Goal: Task Accomplishment & Management: Use online tool/utility

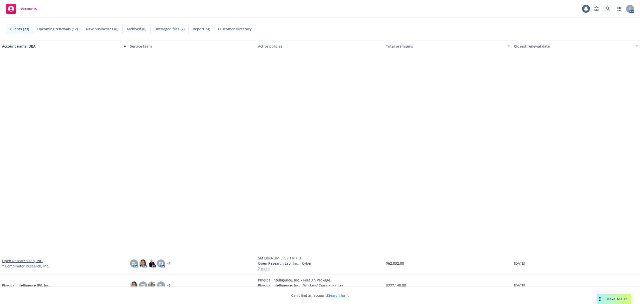
scroll to position [226, 0]
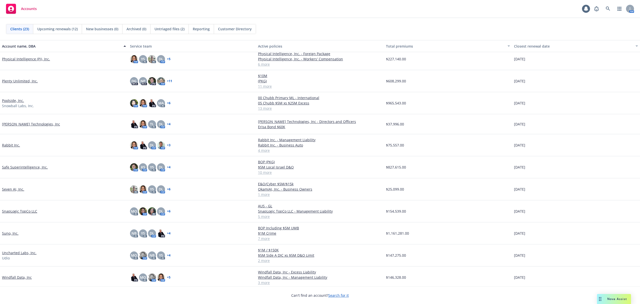
click at [14, 189] on link "Seven AI, Inc." at bounding box center [13, 188] width 22 height 5
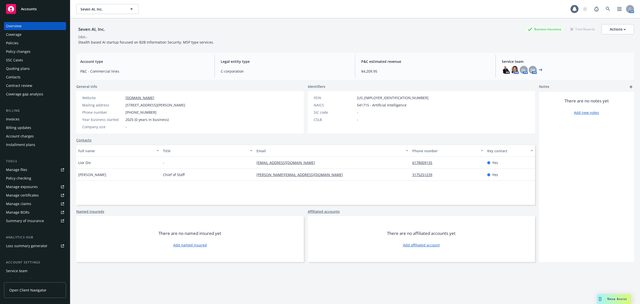
click at [539, 70] on div "PD AM DL AM DK AM + 6" at bounding box center [566, 70] width 128 height 8
click at [539, 70] on link "+ 6" at bounding box center [541, 69] width 4 height 3
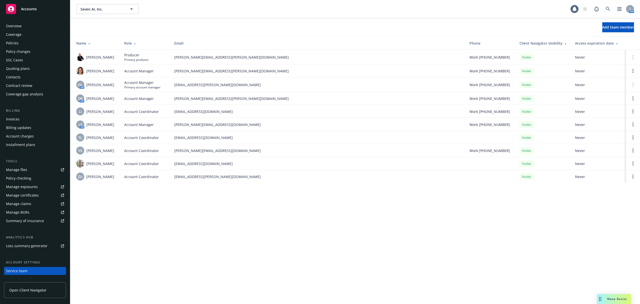
scroll to position [31, 0]
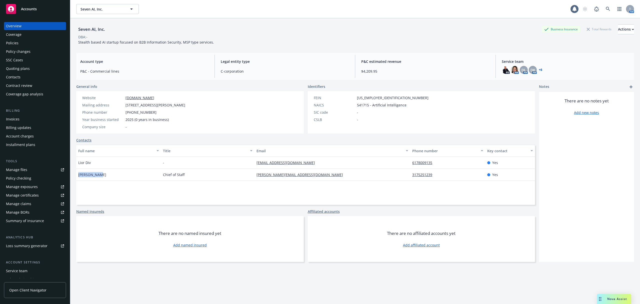
drag, startPoint x: 100, startPoint y: 171, endPoint x: 77, endPoint y: 172, distance: 23.8
click at [77, 172] on div "Anna Phipps" at bounding box center [118, 175] width 85 height 12
copy span "Anna Phipps"
click at [105, 9] on span "Seven AI, Inc." at bounding box center [102, 9] width 43 height 5
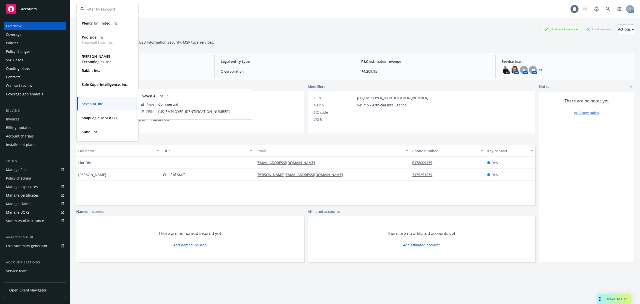
scroll to position [194, 0]
click at [90, 30] on div "Plenty Unlimited, Inc. Type Commercial FEIN 81-1900916" at bounding box center [108, 23] width 62 height 13
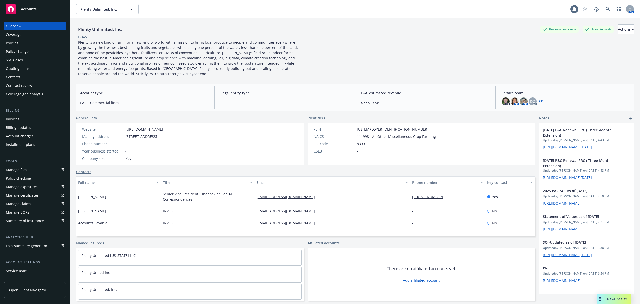
click at [17, 41] on div "Policies" at bounding box center [12, 43] width 13 height 8
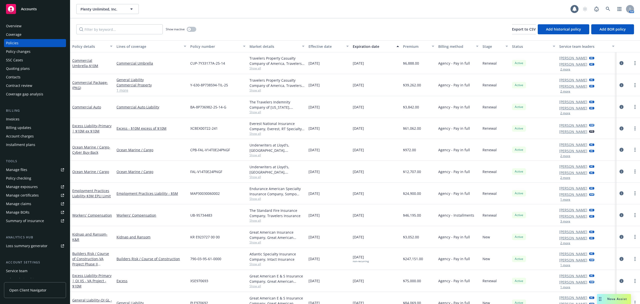
click at [17, 177] on div "Policy checking" at bounding box center [18, 178] width 25 height 8
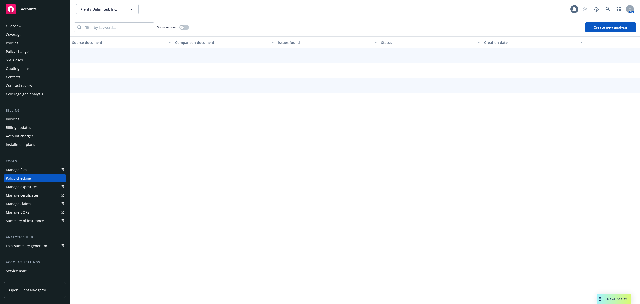
scroll to position [18, 0]
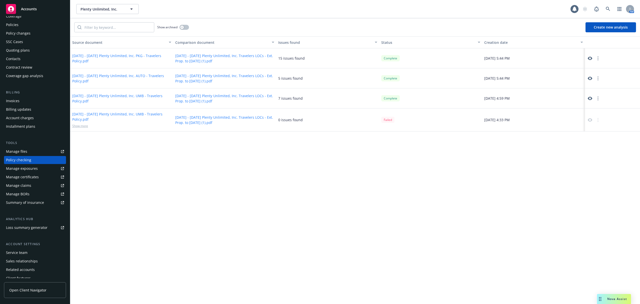
drag, startPoint x: 590, startPoint y: 58, endPoint x: 590, endPoint y: 54, distance: 4.0
click at [590, 54] on div at bounding box center [612, 58] width 55 height 20
click at [590, 58] on icon at bounding box center [590, 58] width 5 height 5
click at [108, 13] on button "Plenty Unlimited, Inc." at bounding box center [107, 9] width 63 height 10
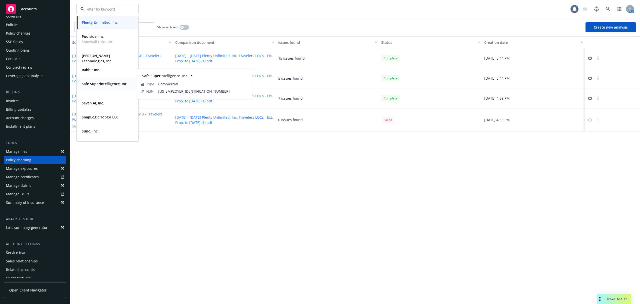
scroll to position [239, 0]
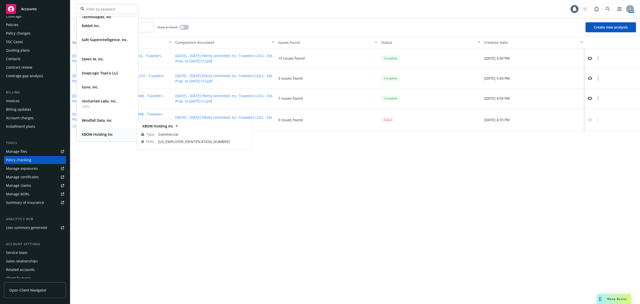
click at [88, 136] on strong "XBOW Holding Inc" at bounding box center [97, 134] width 31 height 5
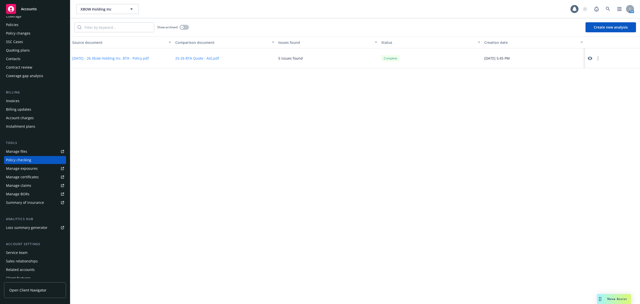
click at [591, 58] on icon at bounding box center [590, 58] width 5 height 5
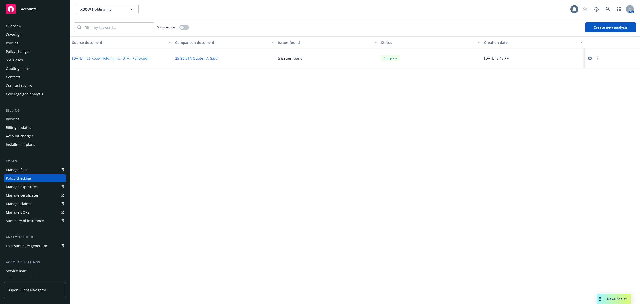
click at [33, 25] on div "Overview" at bounding box center [35, 26] width 58 height 8
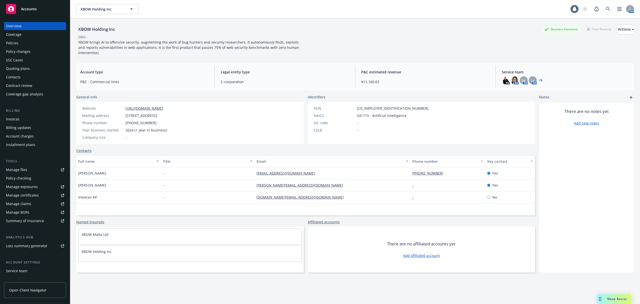
click at [27, 16] on div "Overview Coverage Policies Policy changes SSC Cases Quoting plans Contacts Cont…" at bounding box center [35, 160] width 70 height 288
click at [24, 14] on div "Accounts" at bounding box center [35, 9] width 58 height 10
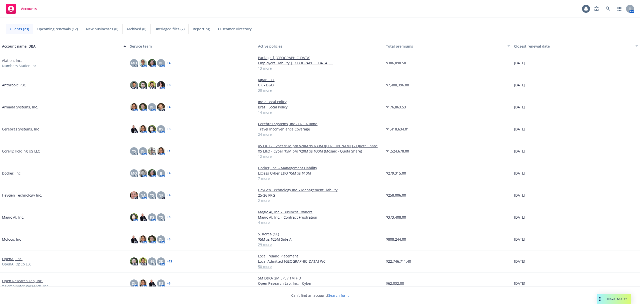
click at [168, 30] on span "Untriaged files (2)" at bounding box center [170, 28] width 30 height 5
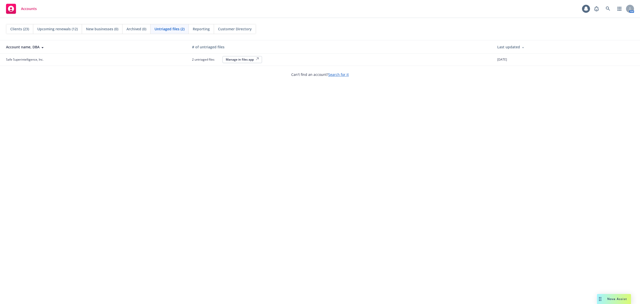
click at [24, 30] on span "Clients (23)" at bounding box center [19, 28] width 19 height 5
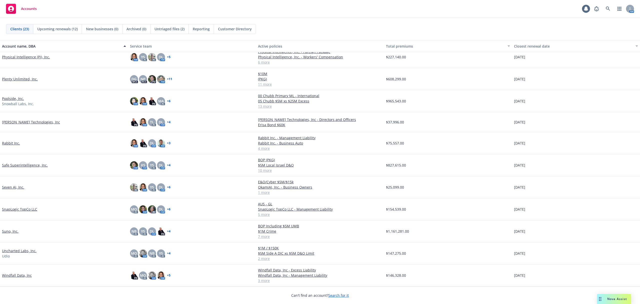
scroll to position [249, 0]
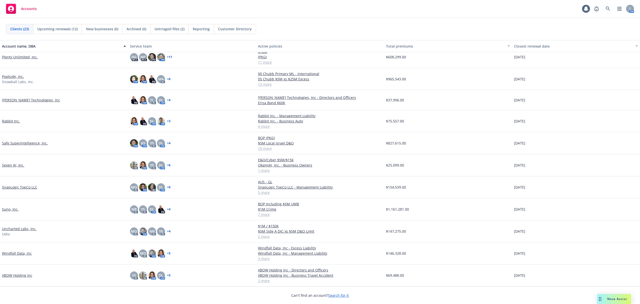
click at [23, 254] on link "Windfall Data, Inc" at bounding box center [17, 252] width 30 height 5
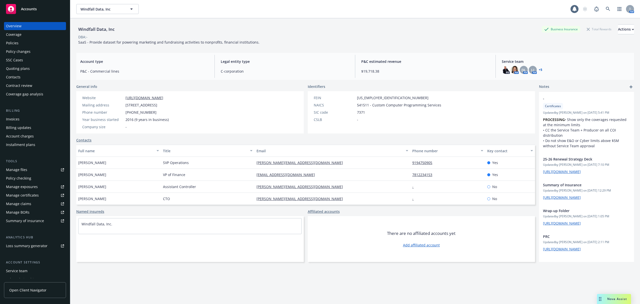
click at [22, 46] on div "Policies" at bounding box center [35, 43] width 58 height 8
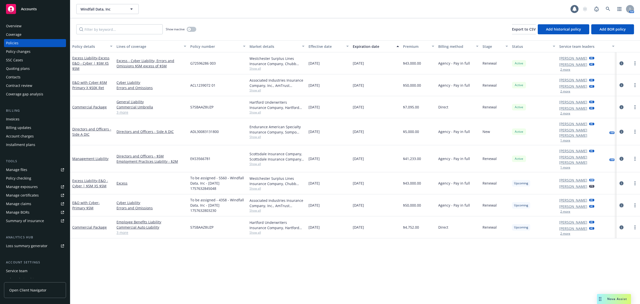
click at [621, 203] on icon "circleInformation" at bounding box center [622, 205] width 4 height 4
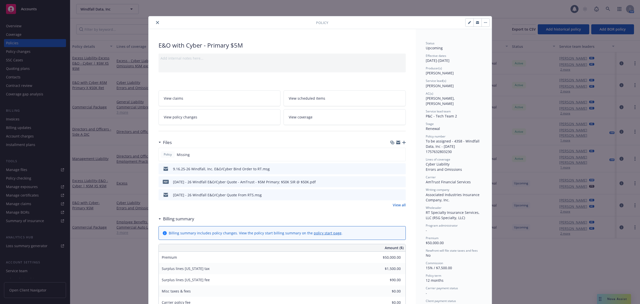
click at [400, 140] on div "Files" at bounding box center [282, 142] width 247 height 11
click at [402, 142] on icon "button" at bounding box center [404, 143] width 4 height 4
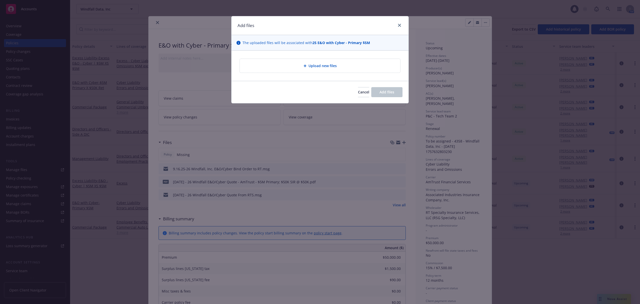
click at [318, 62] on div "Upload new files" at bounding box center [320, 66] width 161 height 14
click at [311, 64] on span "Upload new files" at bounding box center [323, 65] width 28 height 5
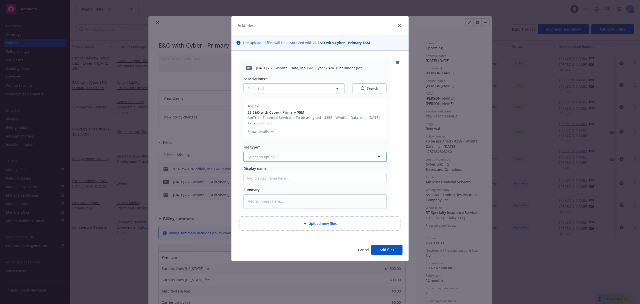
click at [265, 159] on span "Select an option" at bounding box center [261, 156] width 27 height 5
type input "bind"
click at [262, 167] on div "Binder" at bounding box center [315, 170] width 137 height 7
click at [391, 251] on span "Add files" at bounding box center [387, 249] width 15 height 5
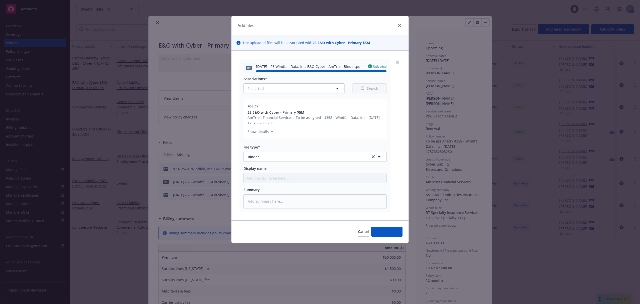
type textarea "x"
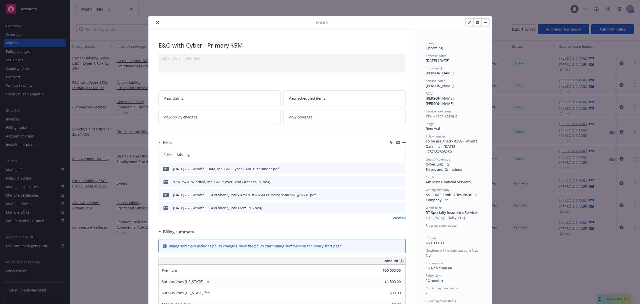
click at [469, 24] on button "button" at bounding box center [470, 23] width 8 height 8
select select "RENEWAL"
select select "12"
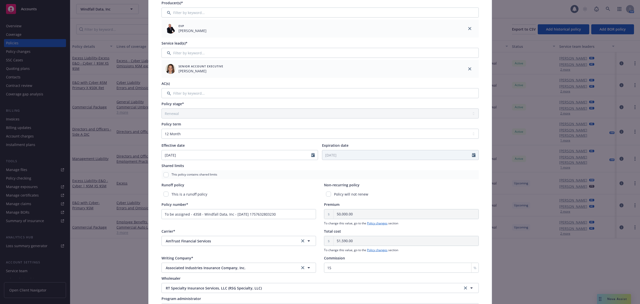
scroll to position [76, 0]
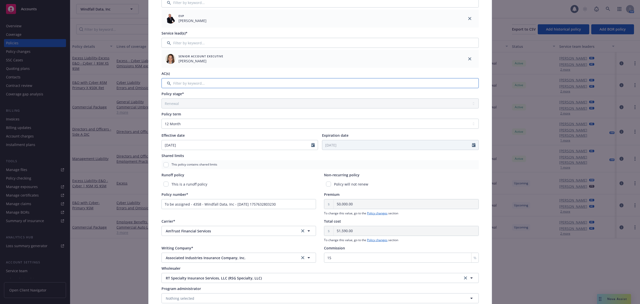
click at [252, 80] on input "Filter by keyword..." at bounding box center [320, 83] width 317 height 10
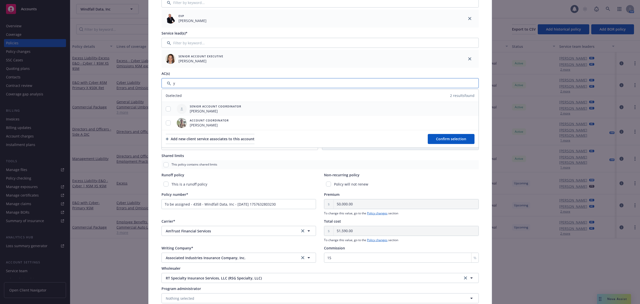
type input "y"
click at [167, 109] on input "checkbox" at bounding box center [168, 108] width 5 height 5
checkbox input "true"
click at [166, 127] on div at bounding box center [168, 123] width 13 height 14
click at [166, 124] on input "checkbox" at bounding box center [168, 122] width 5 height 5
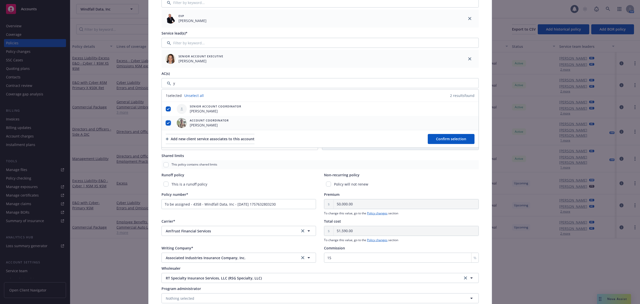
checkbox input "true"
click at [457, 138] on span "Confirm selection" at bounding box center [451, 138] width 30 height 5
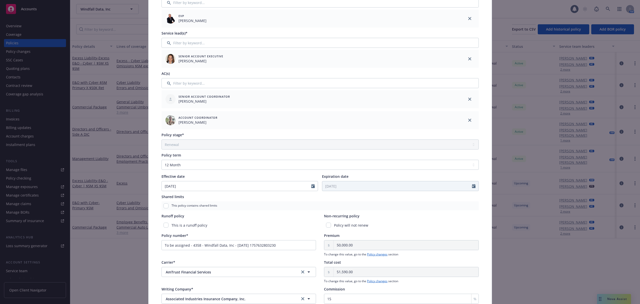
scroll to position [147, 0]
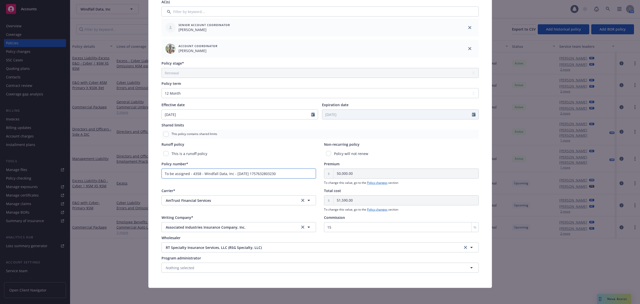
drag, startPoint x: 292, startPoint y: 175, endPoint x: 77, endPoint y: 164, distance: 214.9
click at [77, 164] on div "Edit policy details Cancel Save Policy type* E&O with Cyber Display name Primar…" at bounding box center [320, 152] width 640 height 304
paste input "ACL1239072 02"
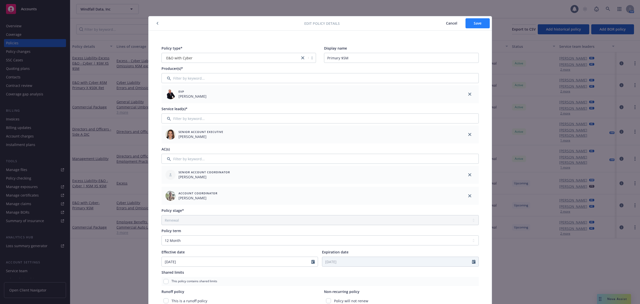
type input "ACL1239072 02"
click at [474, 21] on span "Save" at bounding box center [478, 23] width 8 height 5
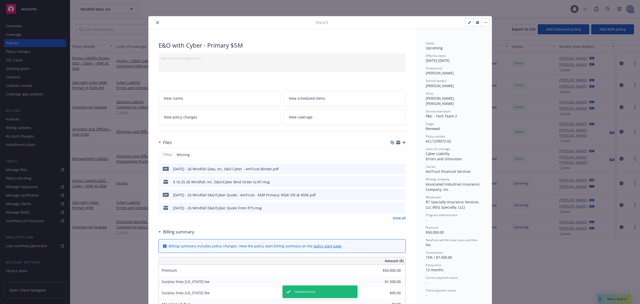
click at [155, 25] on button "close" at bounding box center [158, 23] width 6 height 6
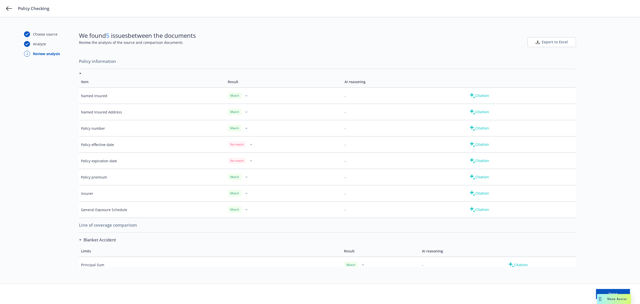
click at [13, 7] on div "Policy Checking" at bounding box center [320, 8] width 640 height 17
click at [9, 8] on icon at bounding box center [9, 9] width 6 height 6
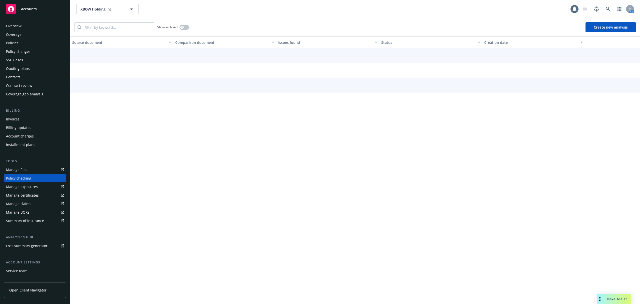
scroll to position [18, 0]
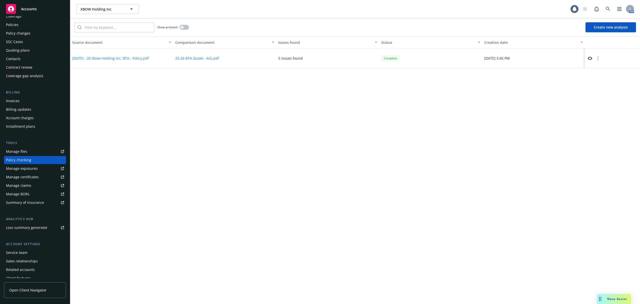
click at [94, 16] on div "XBOW Holding Inc XBOW Holding Inc AM" at bounding box center [355, 9] width 570 height 18
click at [91, 11] on span "XBOW Holding Inc" at bounding box center [102, 9] width 43 height 5
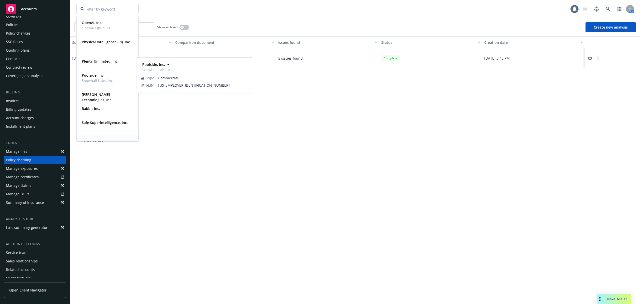
scroll to position [156, 0]
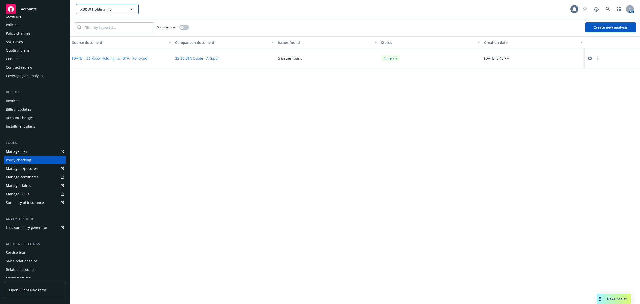
click at [128, 10] on button "XBOW Holding Inc" at bounding box center [107, 9] width 63 height 10
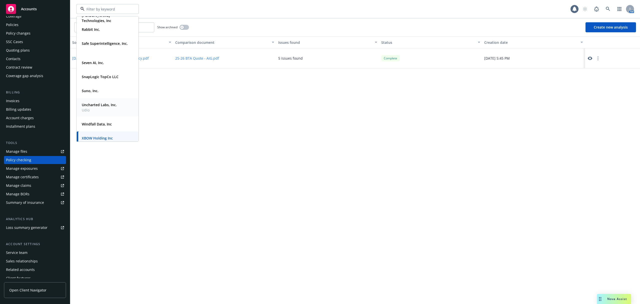
scroll to position [239, 0]
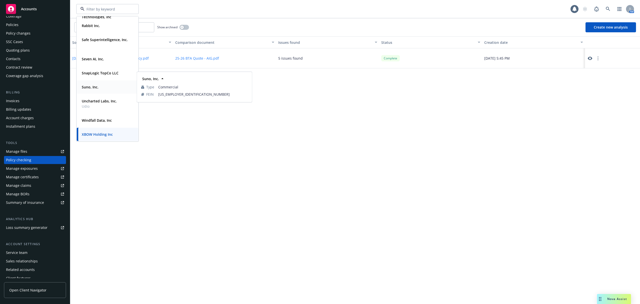
click at [94, 90] on div "Suno, Inc." at bounding box center [90, 86] width 20 height 7
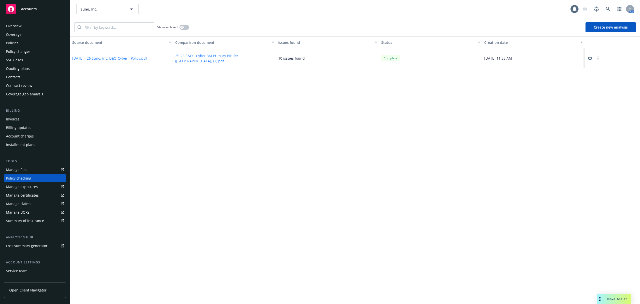
click at [588, 58] on icon at bounding box center [590, 58] width 5 height 5
click at [26, 186] on div "Manage exposures" at bounding box center [22, 187] width 32 height 8
click at [20, 41] on div "Policies" at bounding box center [35, 43] width 58 height 8
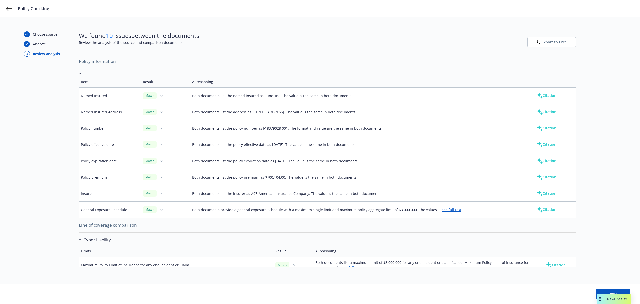
click at [537, 99] on button "Citation" at bounding box center [547, 96] width 36 height 10
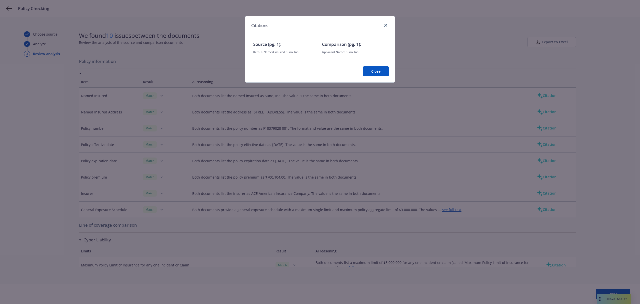
click at [376, 65] on div "Close" at bounding box center [320, 71] width 150 height 22
click at [377, 69] on button "Close" at bounding box center [376, 71] width 26 height 10
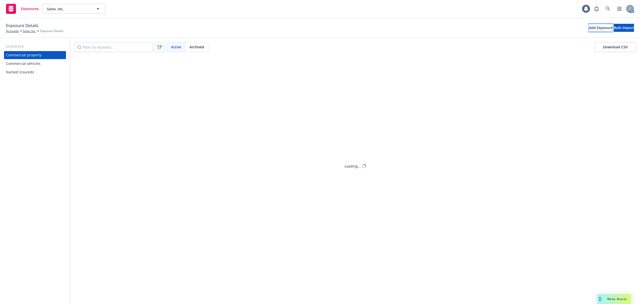
click at [589, 27] on div "Add Exposure" at bounding box center [601, 28] width 24 height 8
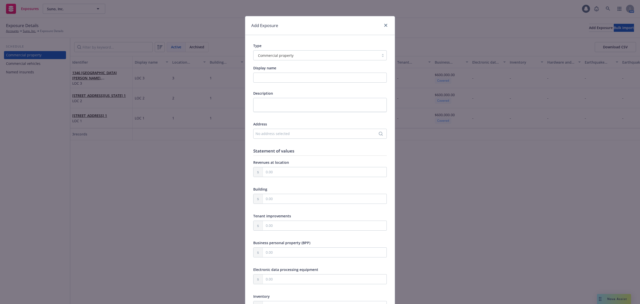
click at [375, 60] on div "Commercial property" at bounding box center [320, 55] width 134 height 10
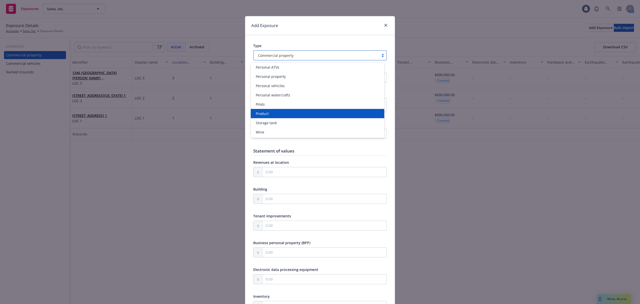
scroll to position [168, 0]
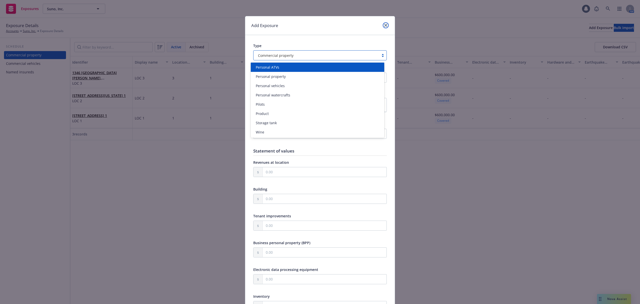
click at [383, 27] on link "close" at bounding box center [386, 25] width 6 height 6
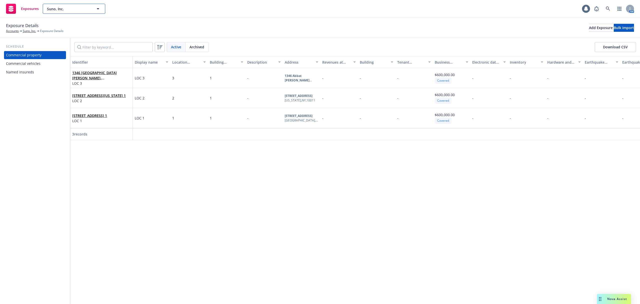
click at [65, 12] on button "Suno, Inc." at bounding box center [74, 9] width 63 height 10
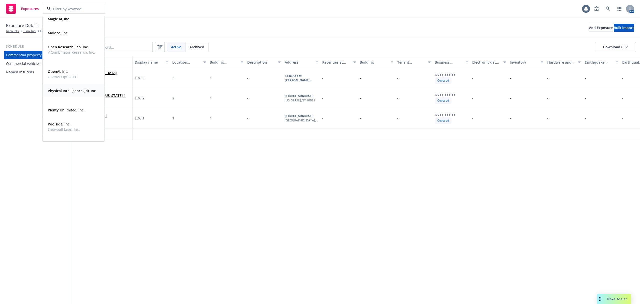
scroll to position [80, 0]
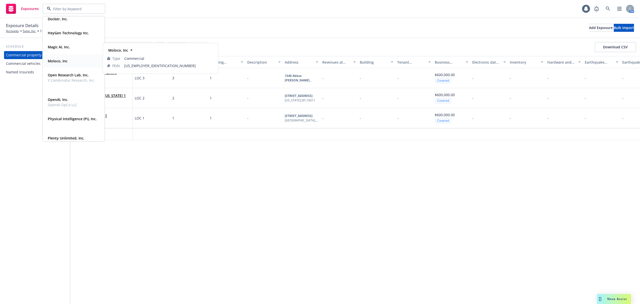
click at [71, 61] on div "Moloco, Inc" at bounding box center [74, 60] width 56 height 7
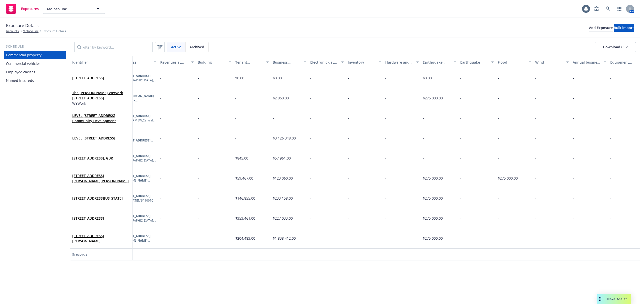
scroll to position [0, 185]
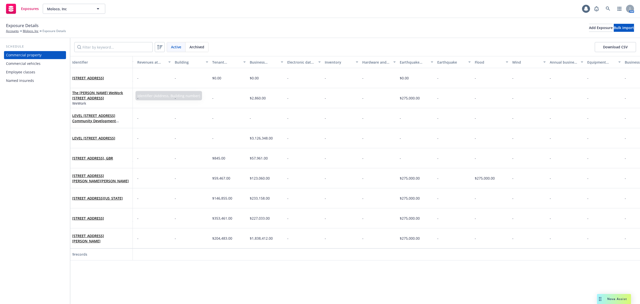
click at [32, 68] on div "Employee classes" at bounding box center [20, 72] width 29 height 8
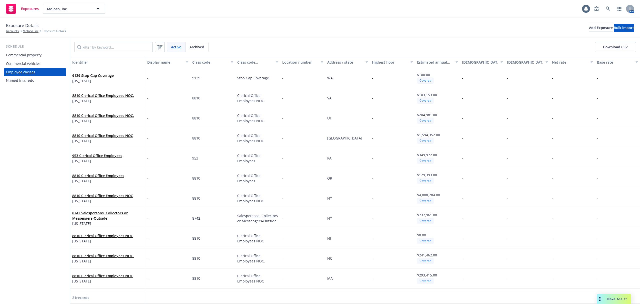
click at [21, 72] on div "Employee classes" at bounding box center [20, 72] width 29 height 8
click at [46, 56] on div "Commercial property" at bounding box center [35, 55] width 58 height 8
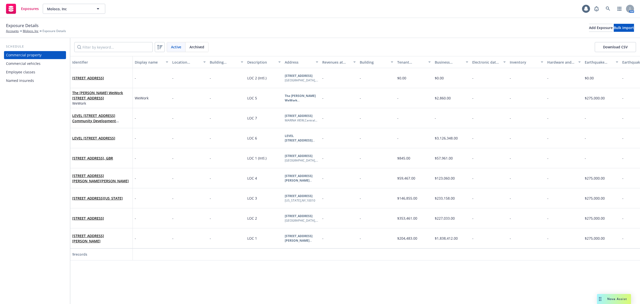
click at [27, 61] on div "Commercial vehicles" at bounding box center [23, 64] width 35 height 8
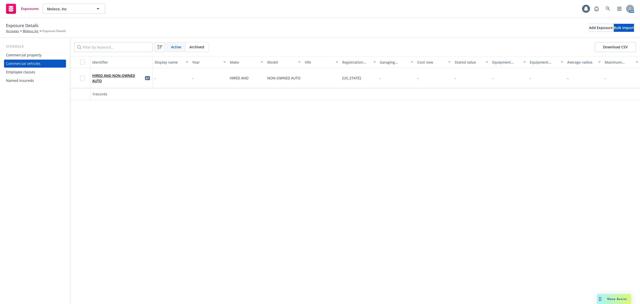
click at [26, 55] on div "Commercial property" at bounding box center [24, 55] width 36 height 8
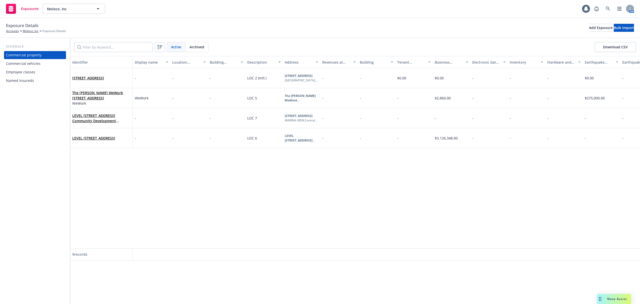
click at [28, 80] on div "Named insureds" at bounding box center [20, 81] width 28 height 8
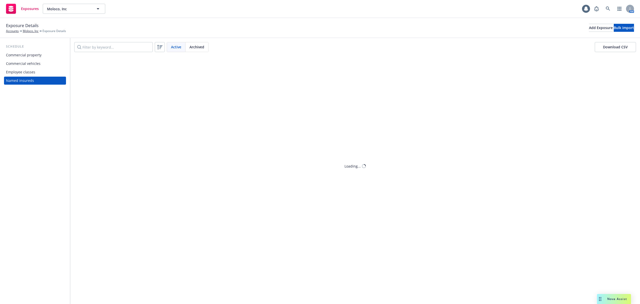
click at [26, 71] on div "Employee classes" at bounding box center [20, 72] width 29 height 8
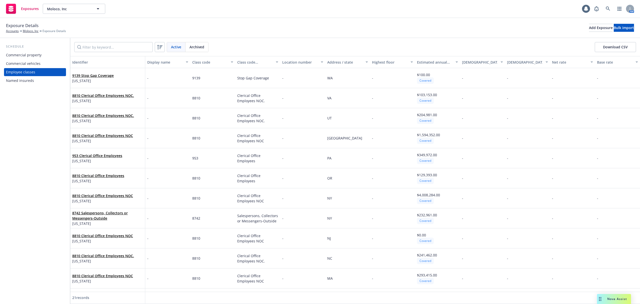
click at [29, 82] on div "Named insureds" at bounding box center [20, 81] width 28 height 8
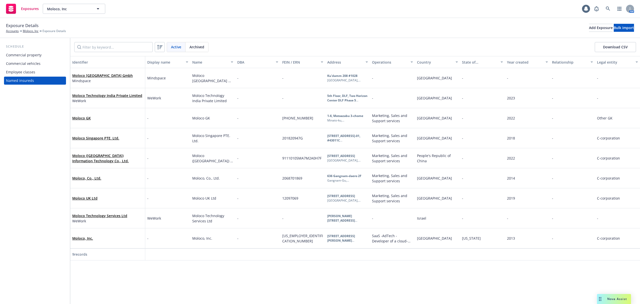
click at [43, 77] on div "Named insureds" at bounding box center [35, 81] width 58 height 8
click at [37, 75] on div "Employee classes" at bounding box center [35, 72] width 58 height 8
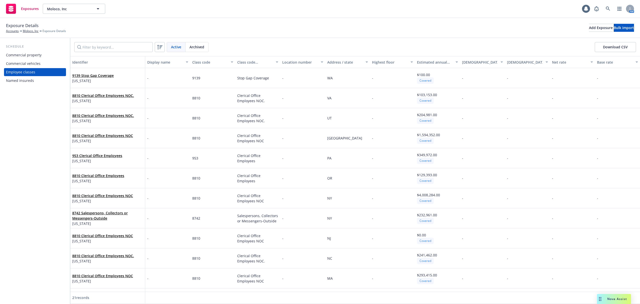
drag, startPoint x: 39, startPoint y: 56, endPoint x: 15, endPoint y: 64, distance: 25.5
click at [15, 64] on div "Commercial vehicles" at bounding box center [23, 64] width 35 height 8
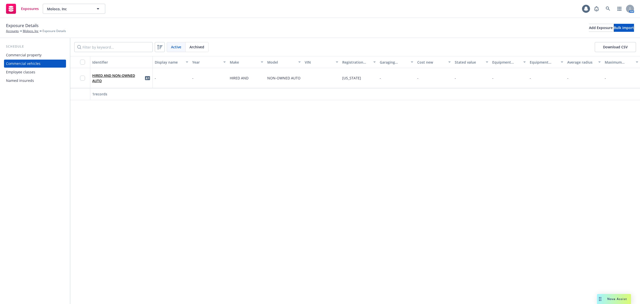
click at [44, 57] on div "Commercial property" at bounding box center [35, 55] width 58 height 8
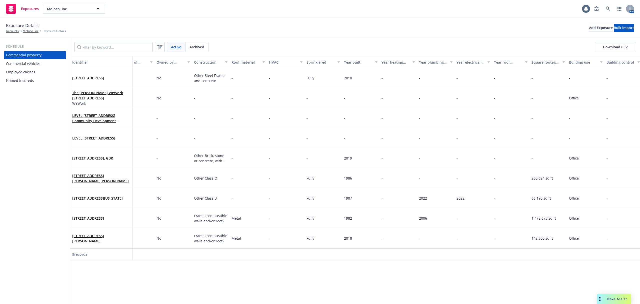
scroll to position [0, 854]
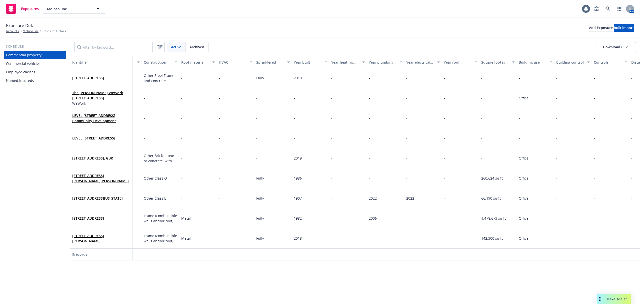
click at [22, 61] on div "Commercial vehicles" at bounding box center [23, 64] width 35 height 8
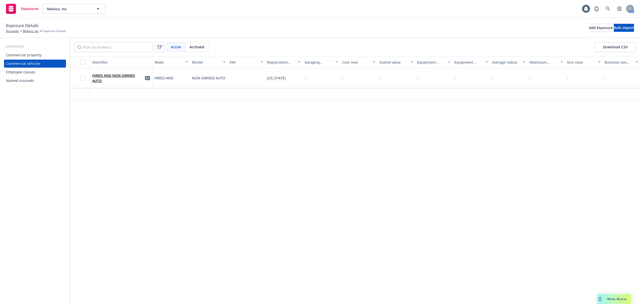
scroll to position [0, 75]
click at [31, 73] on div "Employee classes" at bounding box center [20, 72] width 29 height 8
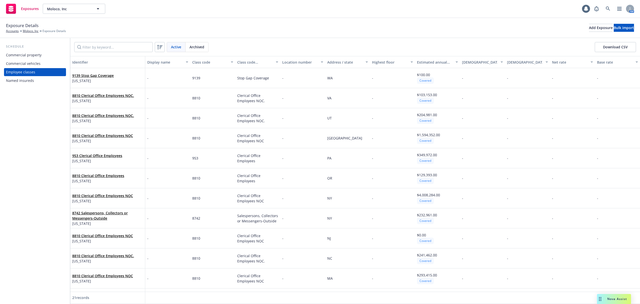
click at [35, 80] on div "Named insureds" at bounding box center [35, 81] width 58 height 8
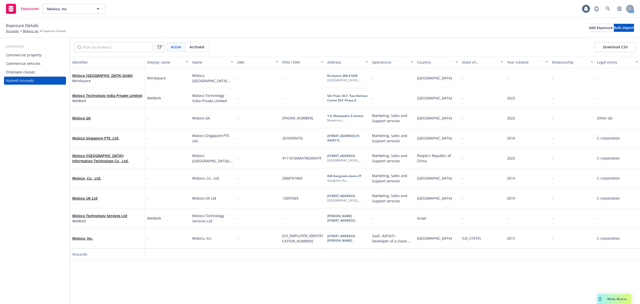
click at [639, 20] on div "Exposure Details Accounts Moloco, Inc Exposure Details Add Exposure Bulk import" at bounding box center [320, 28] width 640 height 20
click at [82, 14] on button "Moloco, Inc" at bounding box center [74, 9] width 63 height 10
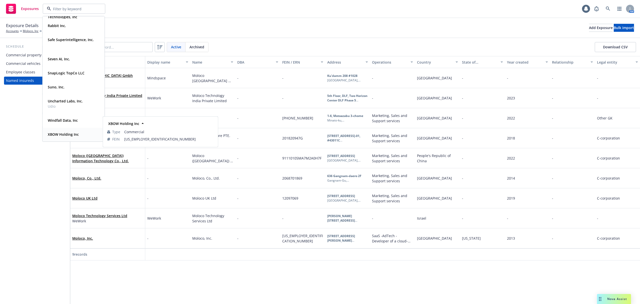
click at [67, 135] on strong "XBOW Holding Inc" at bounding box center [63, 134] width 31 height 5
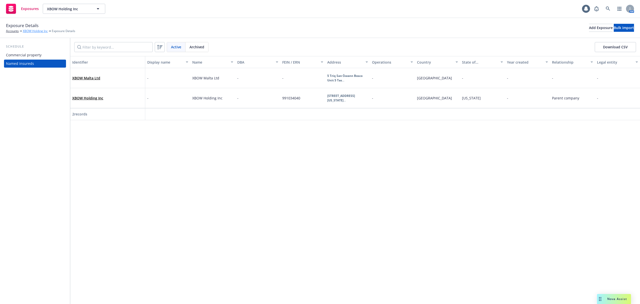
click at [24, 32] on link "XBOW Holding Inc" at bounding box center [35, 31] width 25 height 5
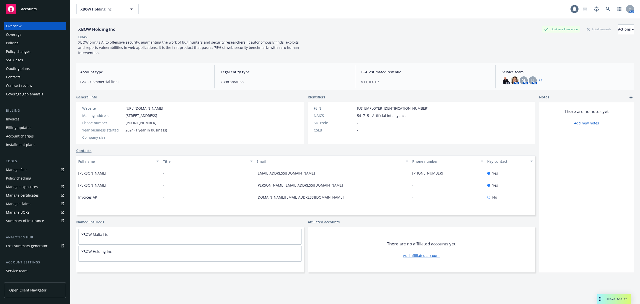
click at [36, 197] on div "Manage certificates" at bounding box center [22, 195] width 33 height 8
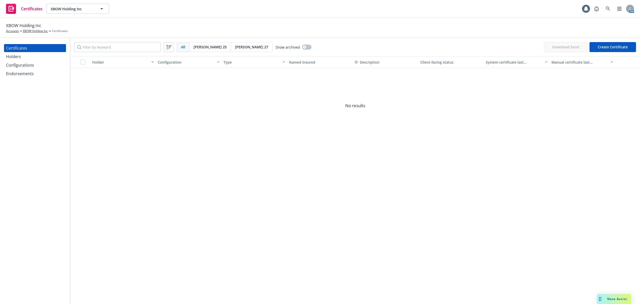
click at [28, 54] on div "Holders" at bounding box center [35, 57] width 58 height 8
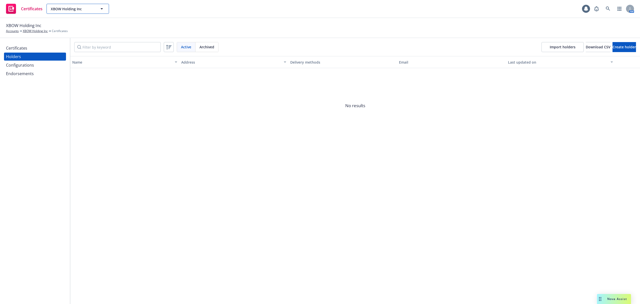
click at [57, 10] on span "XBOW Holding Inc" at bounding box center [72, 8] width 43 height 5
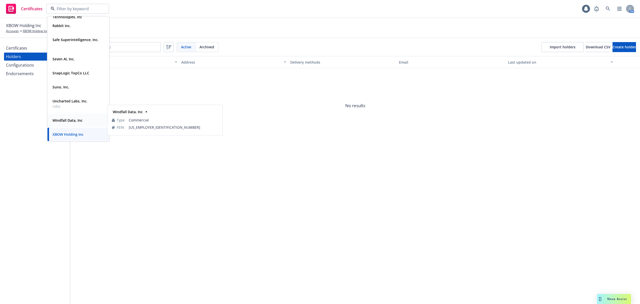
click at [70, 122] on strong "Windfall Data, Inc" at bounding box center [68, 120] width 30 height 5
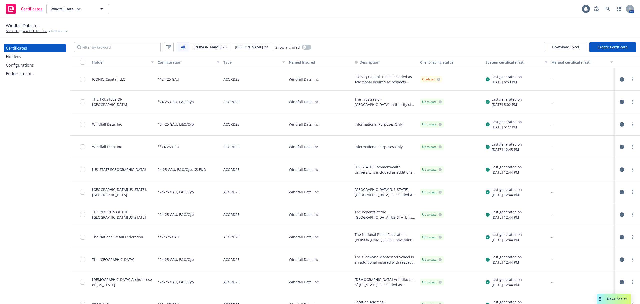
click at [396, 37] on div "Windfall Data, Inc Accounts Windfall Data, Inc Certificates" at bounding box center [320, 28] width 640 height 20
click at [305, 35] on div "Windfall Data, Inc Accounts Windfall Data, Inc Certificates" at bounding box center [320, 28] width 640 height 20
